Goal: Task Accomplishment & Management: Complete application form

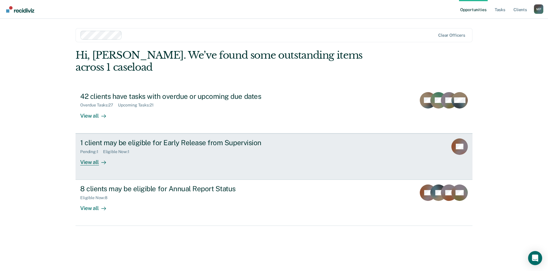
click at [196, 149] on div "1 client may be eligible for Early Release from Supervision Pending : 1 Eligibl…" at bounding box center [190, 151] width 220 height 27
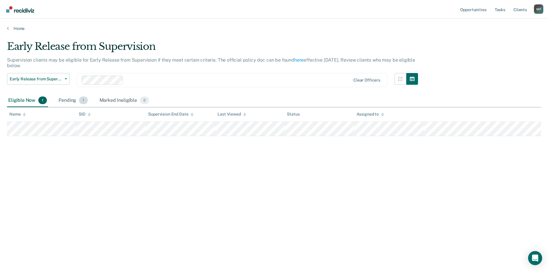
click at [84, 100] on span "1" at bounding box center [83, 100] width 8 height 8
